Goal: Task Accomplishment & Management: Manage account settings

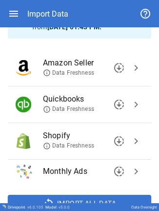
scroll to position [67, 0]
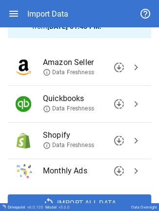
click at [132, 102] on span "chevron_right" at bounding box center [136, 141] width 12 height 12
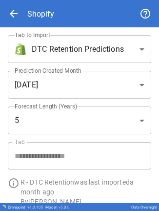
click at [82, 49] on body "**********" at bounding box center [79, 105] width 159 height 211
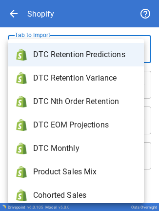
click at [68, 102] on li "DTC Monthly" at bounding box center [76, 148] width 136 height 23
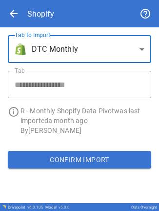
type input "**********"
click at [56, 102] on button "Confirm Import" at bounding box center [80, 160] width 144 height 18
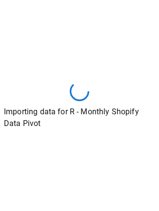
click at [150, 11] on div "Importing data for R - Monthly Shopify Data Pivot" at bounding box center [79, 105] width 159 height 211
drag, startPoint x: 150, startPoint y: 11, endPoint x: 86, endPoint y: 192, distance: 191.8
click at [86, 102] on div "Importing data for R - Monthly Shopify Data Pivot" at bounding box center [79, 105] width 159 height 211
click at [150, 11] on div "Importing data for R - Monthly Shopify Data Pivot" at bounding box center [79, 105] width 159 height 211
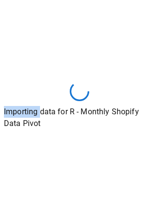
click at [150, 11] on div "Importing data for R - Monthly Shopify Data Pivot" at bounding box center [79, 105] width 159 height 211
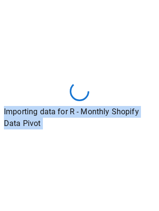
click at [150, 11] on div "Importing data for R - Monthly Shopify Data Pivot" at bounding box center [79, 105] width 159 height 211
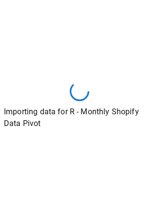
click at [83, 31] on div "Importing data for R - Monthly Shopify Data Pivot" at bounding box center [79, 105] width 159 height 211
click at [153, 15] on div "Importing data for R - Monthly Shopify Data Pivot" at bounding box center [79, 105] width 159 height 211
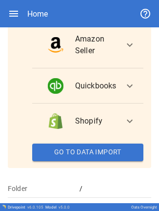
scroll to position [198, 0]
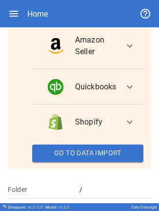
click at [127, 93] on span "expand_more" at bounding box center [130, 87] width 12 height 12
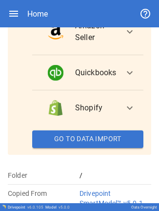
scroll to position [233, 0]
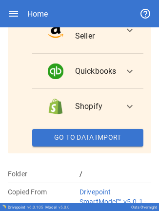
click at [82, 144] on button "Go To Data Import" at bounding box center [87, 138] width 111 height 18
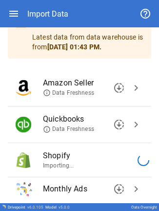
scroll to position [48, 0]
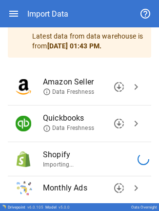
click at [125, 158] on li "Shopify Importing..." at bounding box center [80, 159] width 144 height 34
click at [137, 158] on icon at bounding box center [143, 158] width 13 height 13
click at [136, 158] on icon at bounding box center [143, 159] width 15 height 15
click at [136, 158] on icon at bounding box center [144, 159] width 16 height 16
drag, startPoint x: 102, startPoint y: 162, endPoint x: 125, endPoint y: 162, distance: 22.5
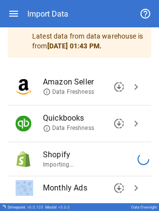
click at [102, 161] on p "Importing..." at bounding box center [85, 165] width 85 height 8
click at [125, 162] on li "Shopify Importing..." at bounding box center [80, 159] width 144 height 34
click at [129, 161] on li "Shopify Importing..." at bounding box center [80, 159] width 144 height 34
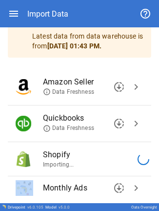
click at [129, 161] on li "Shopify Importing..." at bounding box center [80, 159] width 144 height 34
click at [130, 89] on span "chevron_right" at bounding box center [136, 87] width 12 height 12
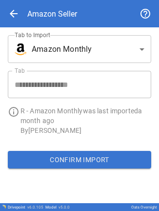
click at [72, 157] on button "Confirm Import" at bounding box center [80, 160] width 144 height 18
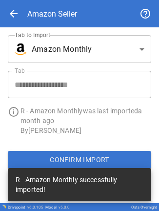
click at [119, 51] on body "**********" at bounding box center [79, 105] width 159 height 211
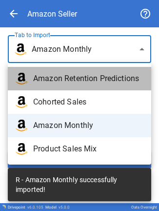
click at [88, 78] on span "Amazon Retention Predictions" at bounding box center [88, 79] width 110 height 12
type input "**********"
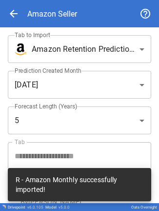
scroll to position [44, 0]
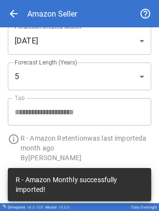
click at [100, 131] on div "R - Amazon Retention was last imported a month ago By Francisco Sanchez" at bounding box center [82, 143] width 139 height 37
drag, startPoint x: 103, startPoint y: 176, endPoint x: 145, endPoint y: 176, distance: 42.0
click at [143, 176] on div "R - Amazon Monthly successfully imported!" at bounding box center [80, 184] width 128 height 27
click at [51, 166] on div "R - Amazon Monthly successfully imported!" at bounding box center [80, 184] width 144 height 39
click at [32, 155] on p "By Francisco Sanchez" at bounding box center [86, 158] width 131 height 10
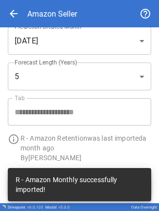
click at [18, 178] on div "R - Amazon Monthly successfully imported!" at bounding box center [80, 184] width 128 height 27
click at [10, 163] on div "**********" at bounding box center [75, 73] width 167 height 195
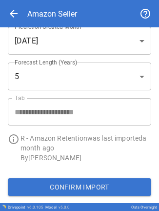
click at [84, 188] on button "Confirm Import" at bounding box center [80, 187] width 144 height 18
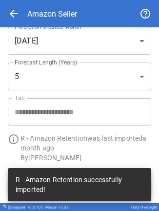
scroll to position [0, 0]
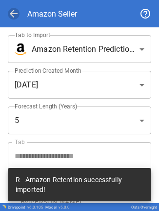
click at [15, 14] on span "arrow_back" at bounding box center [14, 14] width 12 height 12
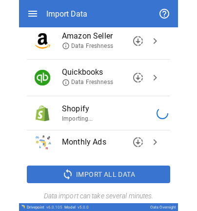
scroll to position [94, 0]
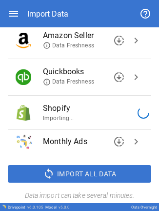
click at [131, 82] on span "chevron_right" at bounding box center [136, 77] width 12 height 12
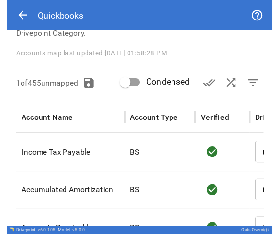
scroll to position [75, 0]
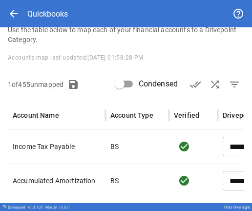
click at [159, 44] on div "**********" at bounding box center [126, 104] width 252 height 302
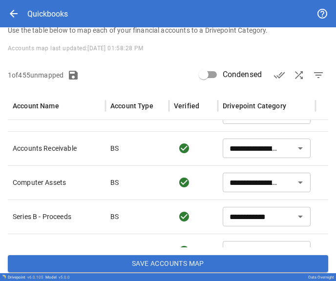
scroll to position [0, 0]
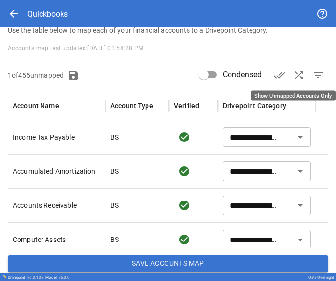
click at [159, 67] on button "filter_list" at bounding box center [319, 75] width 20 height 20
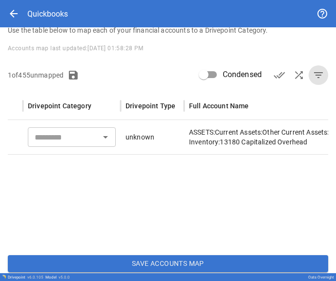
click at [82, 137] on input "text" at bounding box center [64, 137] width 66 height 14
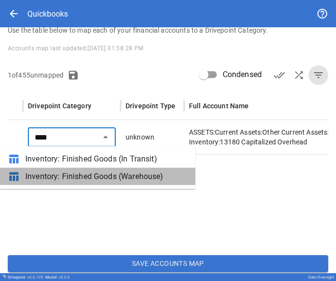
click at [97, 175] on span "Inventory: Finished Goods (Warehouse)" at bounding box center [106, 177] width 162 height 12
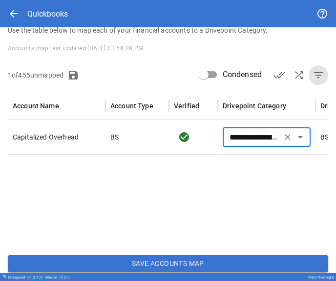
type input "**********"
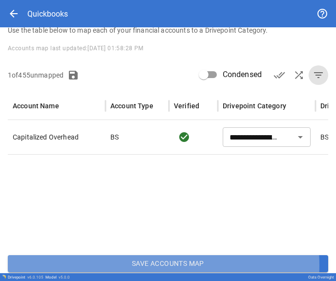
click at [151, 210] on button "Save Accounts Map" at bounding box center [168, 264] width 320 height 18
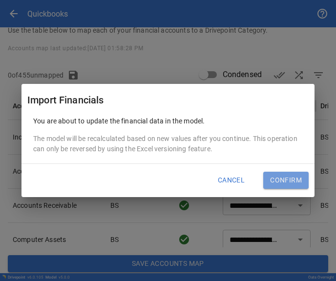
click at [159, 174] on button "Confirm" at bounding box center [285, 181] width 45 height 18
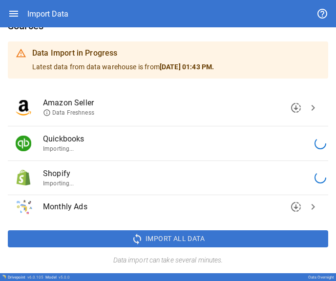
scroll to position [20, 0]
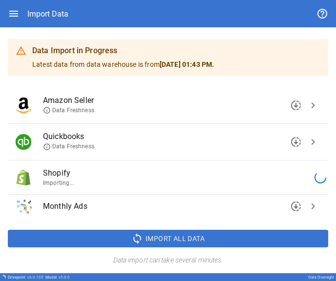
click at [159, 7] on div "Import Data" at bounding box center [168, 13] width 320 height 27
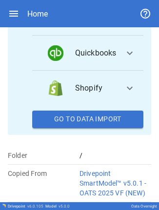
scroll to position [252, 0]
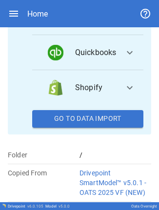
click at [104, 128] on button "Go To Data Import" at bounding box center [87, 119] width 111 height 18
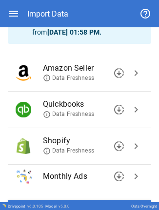
scroll to position [62, 0]
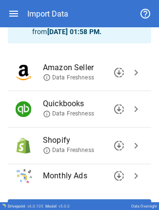
click at [130, 146] on span "chevron_right" at bounding box center [136, 146] width 12 height 12
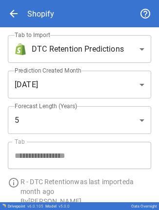
click at [120, 46] on body "**********" at bounding box center [79, 105] width 159 height 210
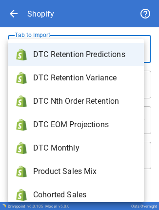
click at [76, 145] on span "DTC Monthly" at bounding box center [84, 149] width 103 height 12
type input "**********"
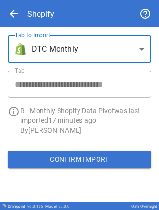
click at [76, 158] on button "Confirm Import" at bounding box center [80, 160] width 144 height 18
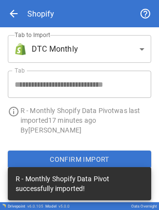
click at [105, 46] on body "**********" at bounding box center [79, 105] width 159 height 210
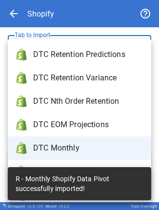
click at [89, 58] on span "DTC Retention Predictions" at bounding box center [88, 55] width 110 height 12
type input "**********"
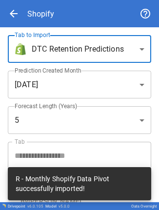
click at [89, 87] on body "**********" at bounding box center [79, 105] width 159 height 210
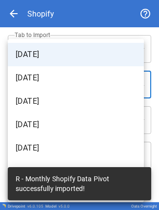
click at [85, 52] on span "[DATE]" at bounding box center [76, 55] width 121 height 12
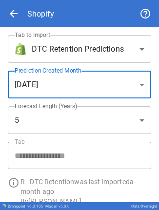
scroll to position [44, 0]
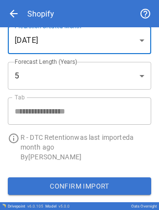
click at [57, 184] on button "Confirm Import" at bounding box center [80, 187] width 144 height 18
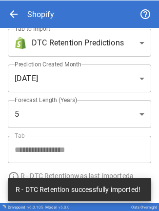
scroll to position [0, 0]
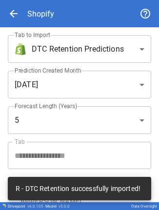
click at [65, 60] on body "**********" at bounding box center [79, 105] width 159 height 210
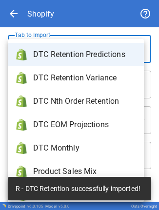
click at [62, 166] on span "Product Sales Mix" at bounding box center [84, 172] width 103 height 12
type input "**********"
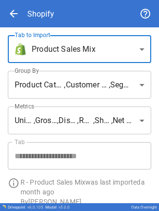
scroll to position [44, 0]
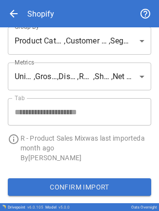
click at [52, 188] on button "Confirm Import" at bounding box center [80, 187] width 144 height 18
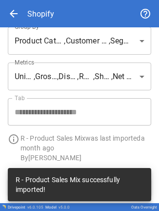
click at [12, 16] on span "arrow_back" at bounding box center [14, 14] width 12 height 12
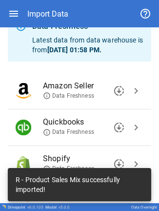
scroll to position [102, 0]
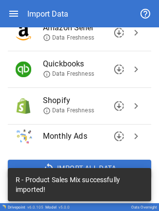
click at [12, 4] on div "Import Data" at bounding box center [80, 13] width 144 height 27
click at [12, 9] on icon "button" at bounding box center [14, 14] width 12 height 12
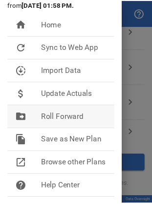
scroll to position [129, 0]
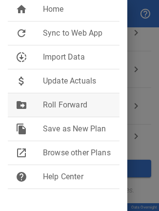
click at [62, 99] on span "Roll Forward" at bounding box center [77, 105] width 69 height 12
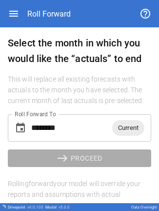
click at [129, 129] on span "Current" at bounding box center [128, 127] width 32 height 11
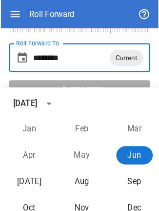
scroll to position [84, 0]
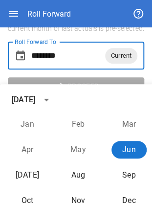
click at [111, 103] on div "[DATE]" at bounding box center [78, 100] width 156 height 20
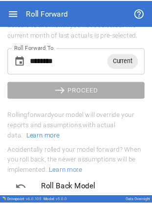
scroll to position [65, 0]
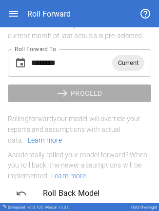
click at [114, 66] on span "Current" at bounding box center [128, 62] width 32 height 11
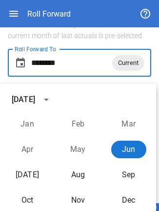
scroll to position [84, 0]
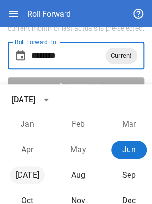
click at [29, 177] on button "[DATE]" at bounding box center [27, 175] width 35 height 18
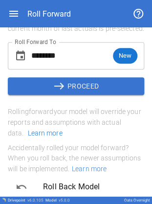
type input "********"
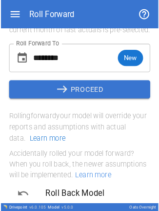
scroll to position [65, 0]
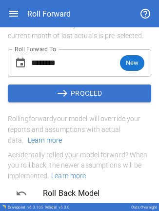
click at [71, 94] on button "east PROCEED" at bounding box center [80, 93] width 144 height 18
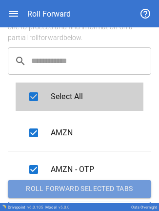
click at [89, 189] on button "Roll forward selected tabs" at bounding box center [80, 189] width 144 height 18
